Goal: Transaction & Acquisition: Purchase product/service

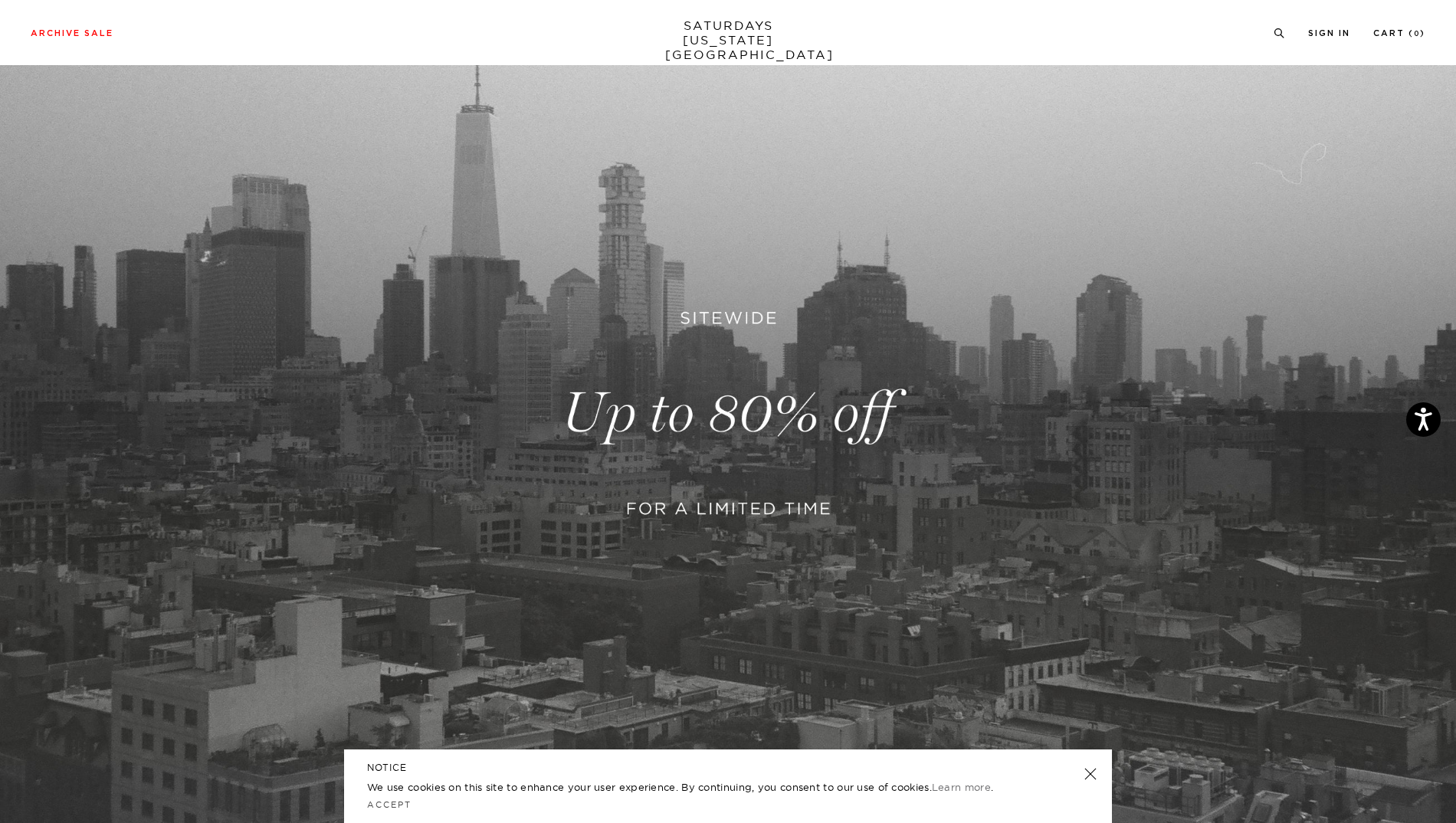
scroll to position [76, 0]
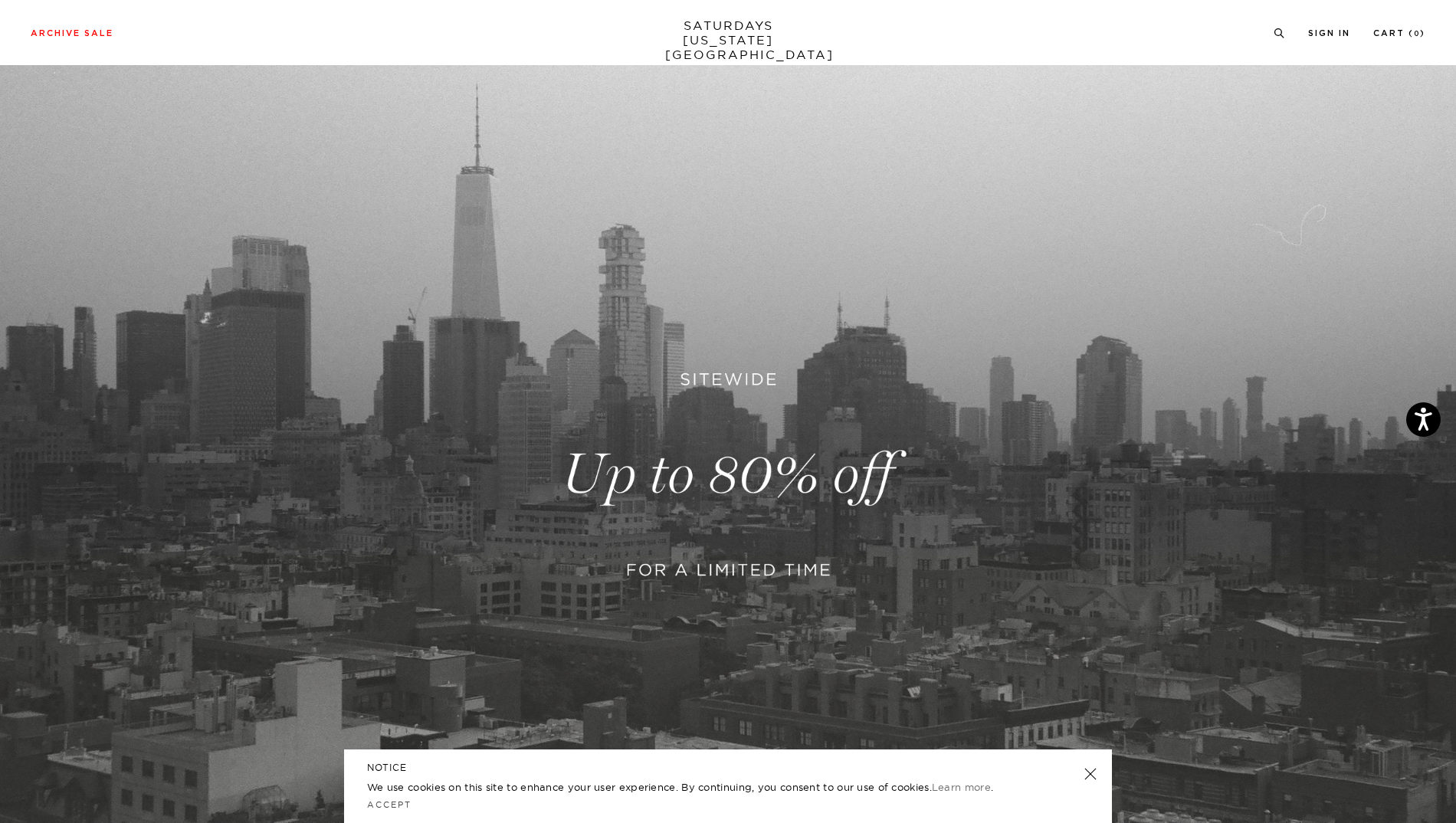
click at [765, 470] on link at bounding box center [728, 474] width 1456 height 891
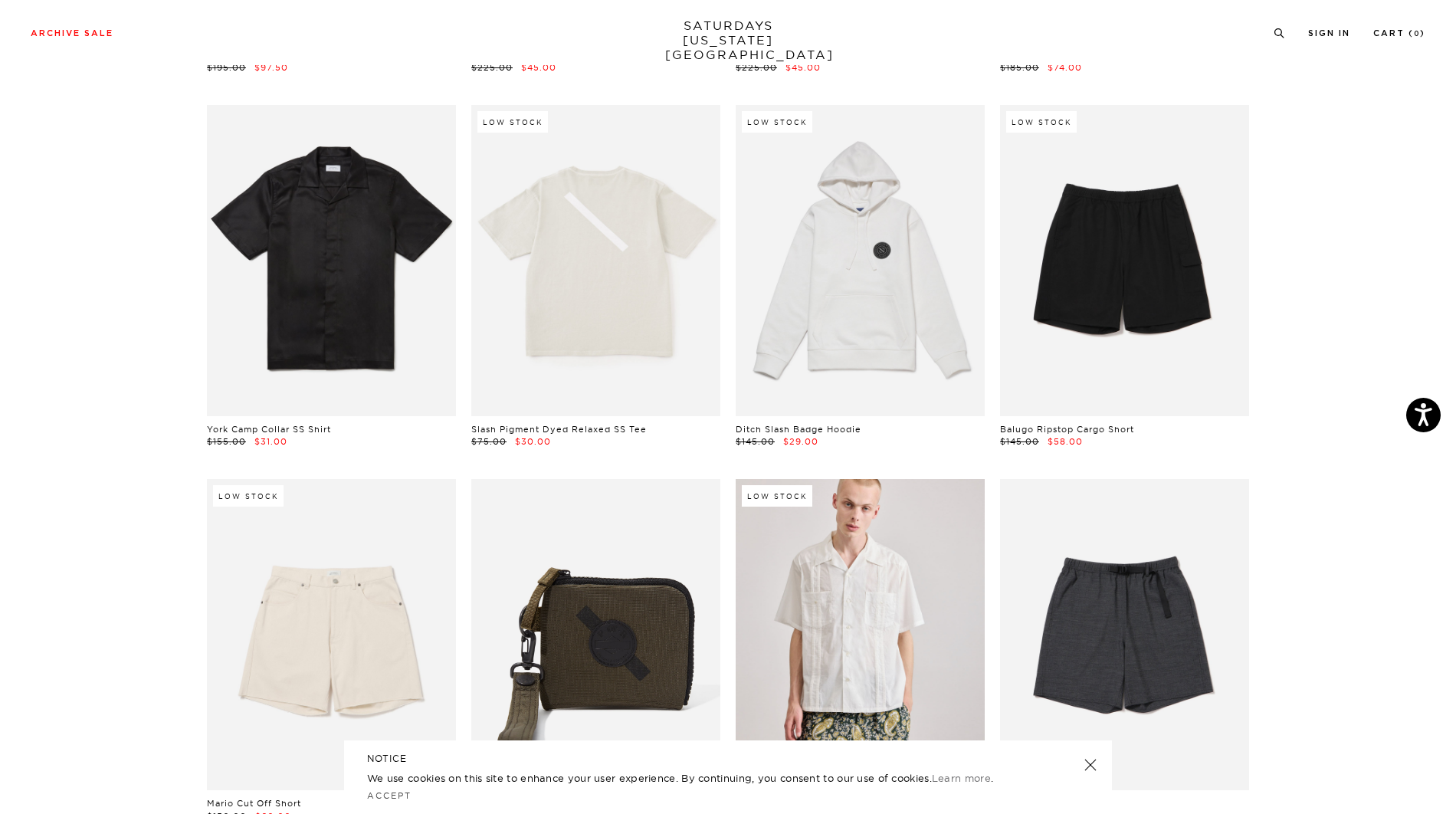
scroll to position [2300, 0]
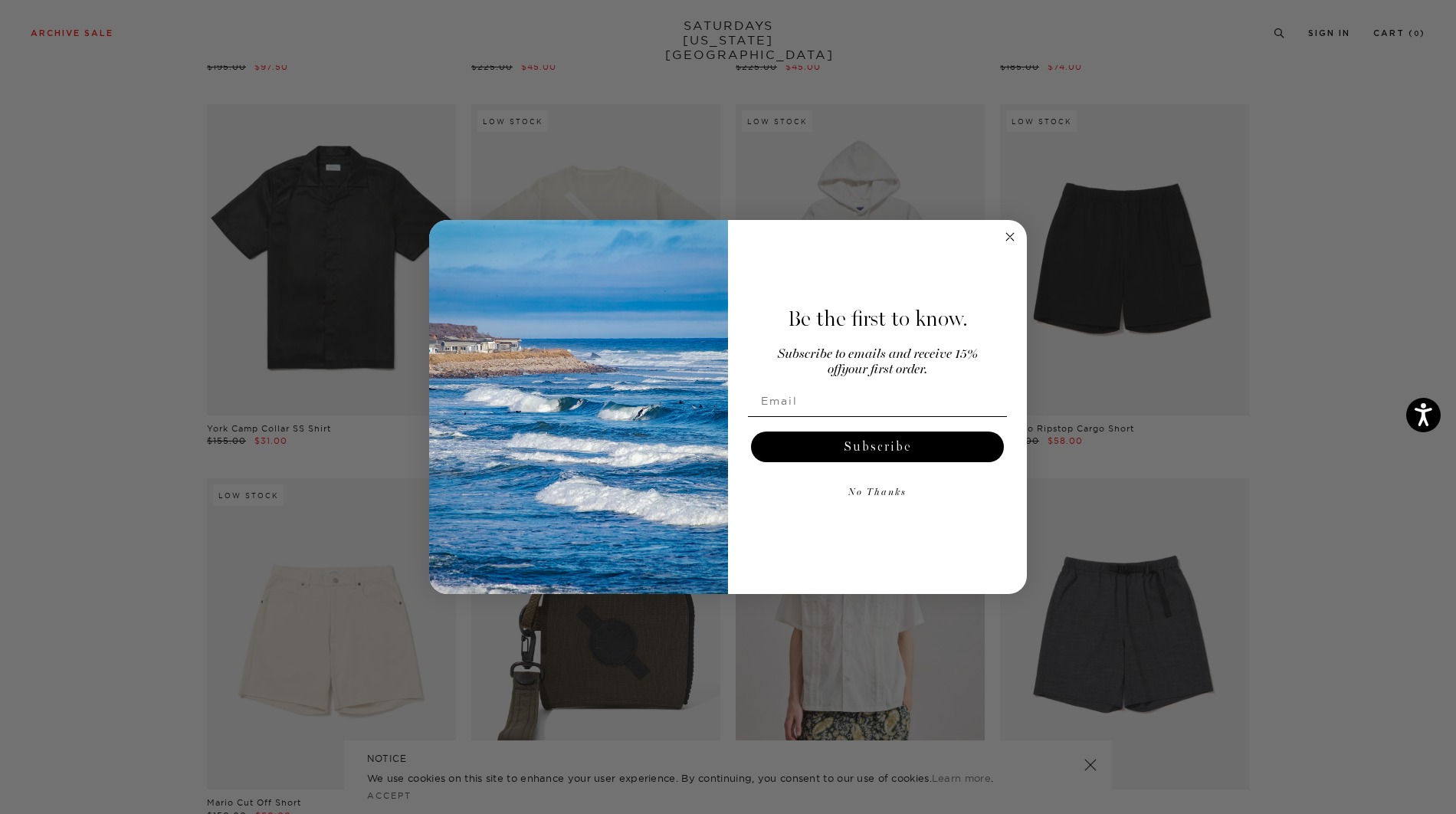
click at [1012, 235] on icon "Close dialog" at bounding box center [1010, 237] width 8 height 8
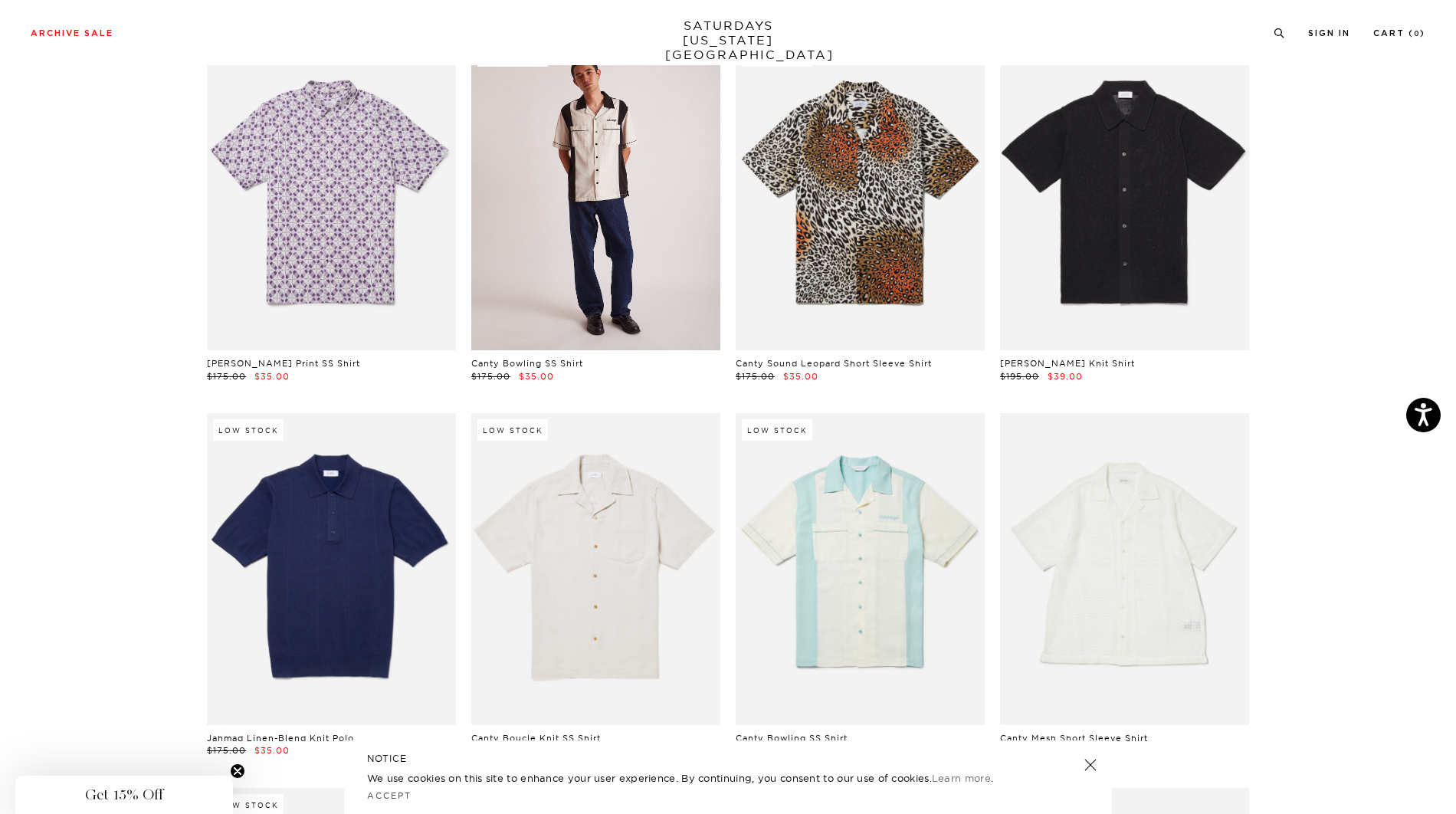
scroll to position [9103, 0]
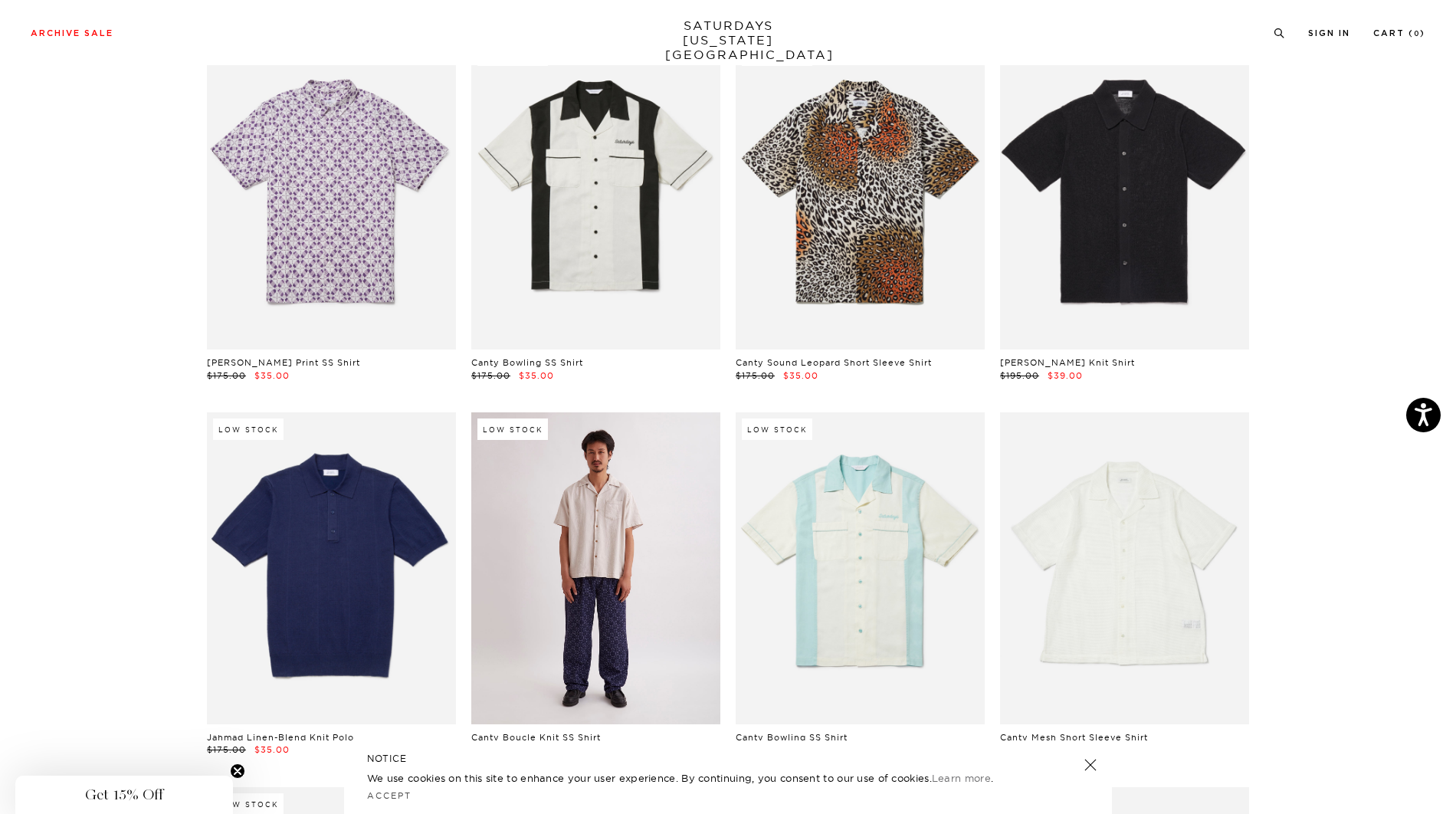
click at [613, 569] on link at bounding box center [595, 568] width 249 height 311
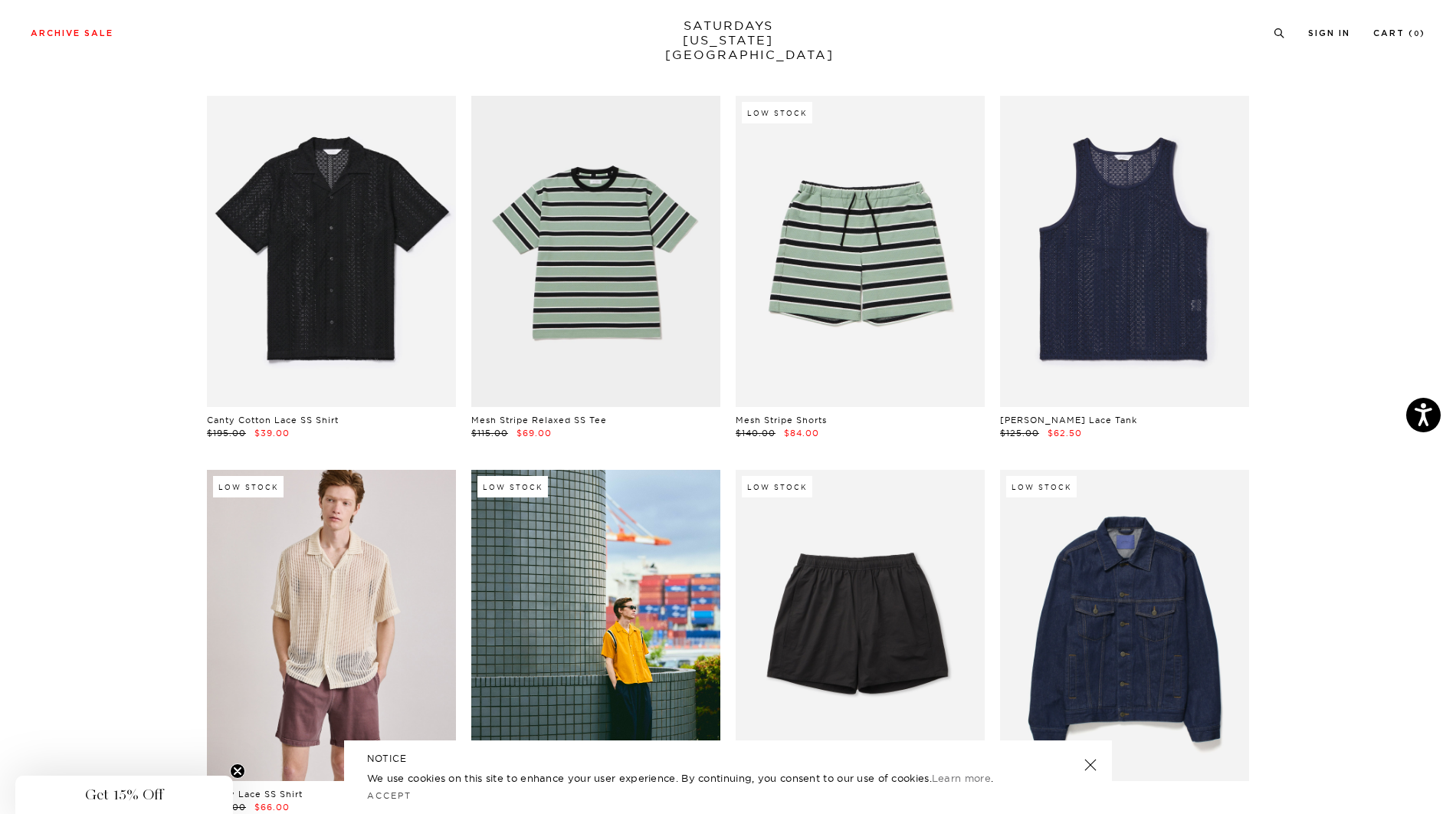
scroll to position [1186, 0]
